Goal: Task Accomplishment & Management: Use online tool/utility

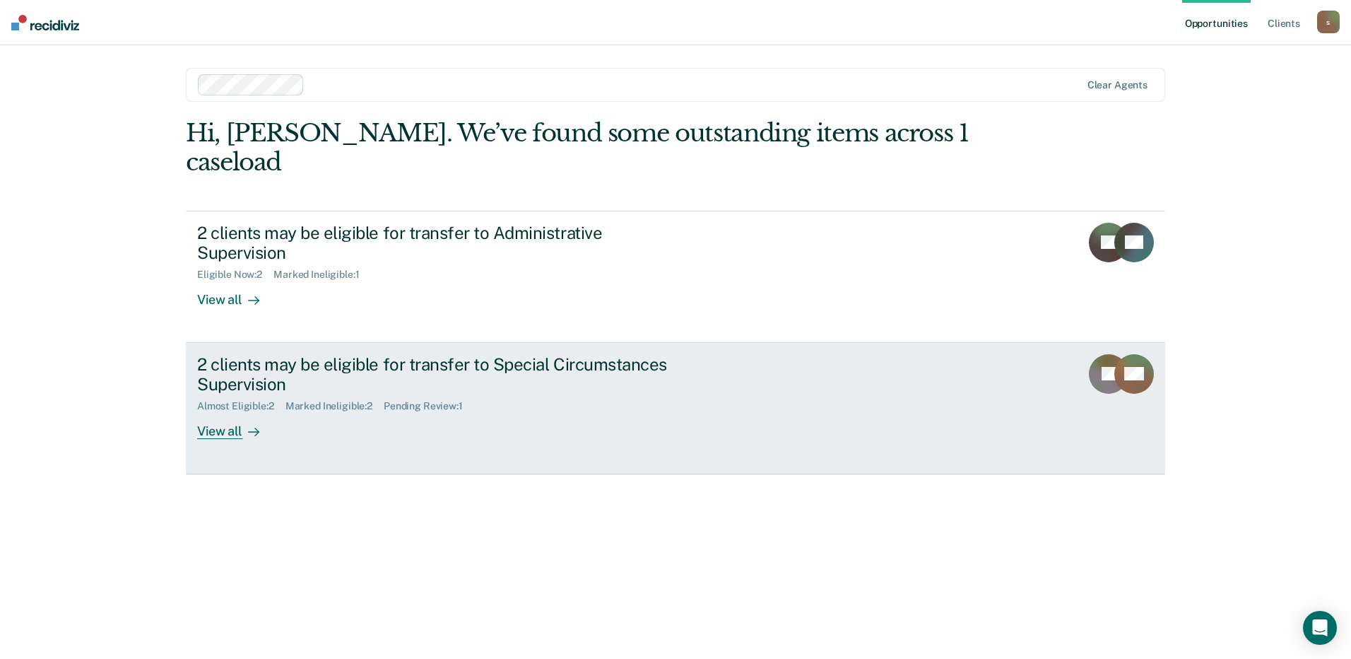
click at [597, 354] on div "2 clients may be eligible for transfer to Special Circumstances Supervision" at bounding box center [445, 374] width 496 height 41
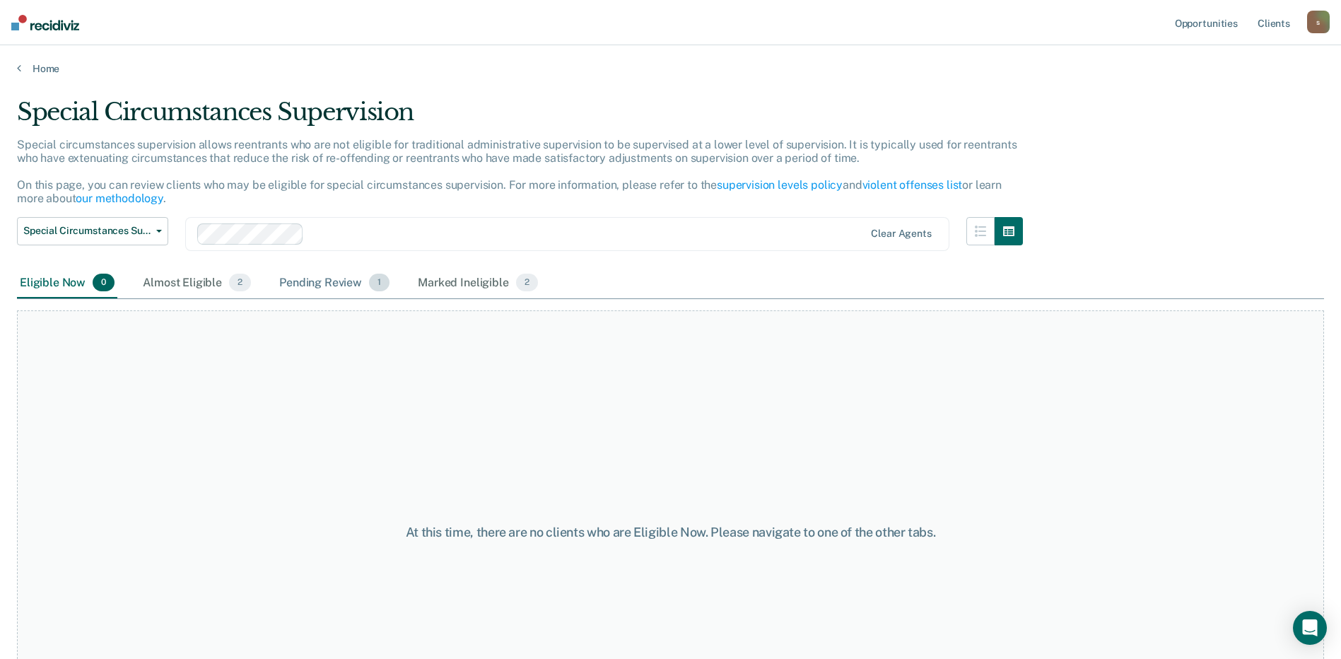
click at [331, 290] on div "Pending Review 1" at bounding box center [334, 283] width 116 height 31
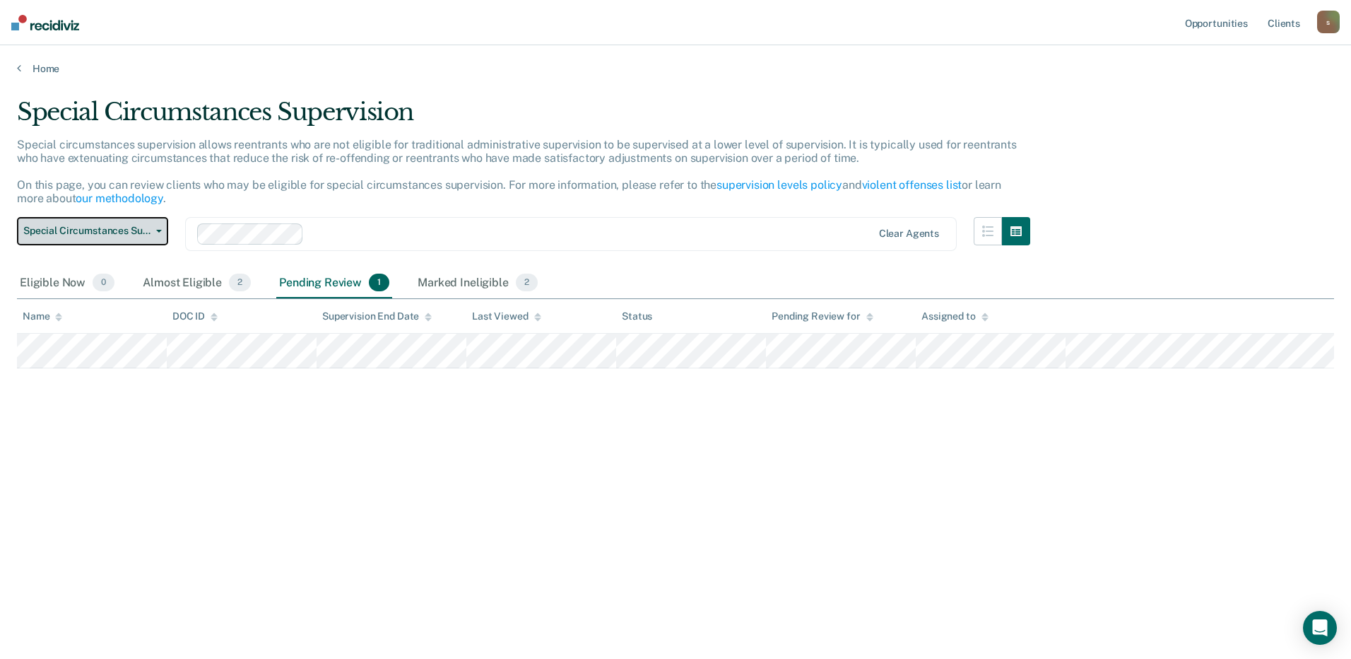
click at [122, 229] on span "Special Circumstances Supervision" at bounding box center [86, 231] width 127 height 12
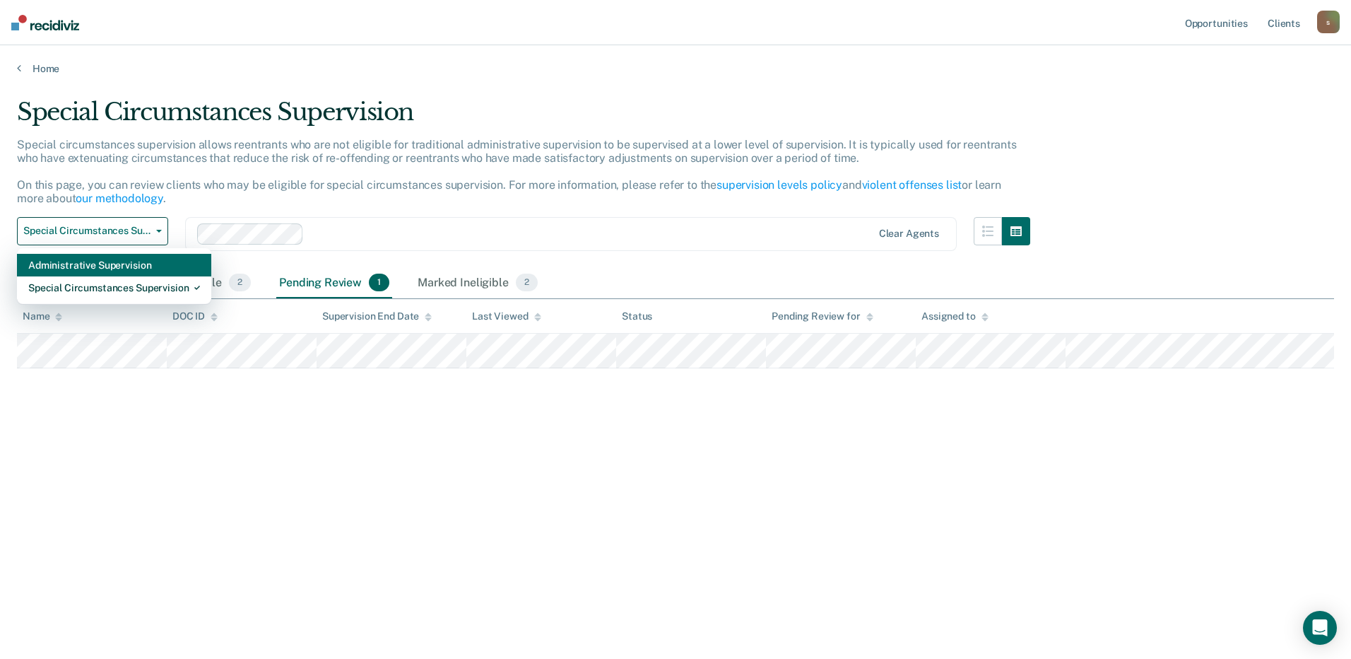
click at [131, 267] on div "Administrative Supervision" at bounding box center [114, 265] width 172 height 23
